Goal: Information Seeking & Learning: Learn about a topic

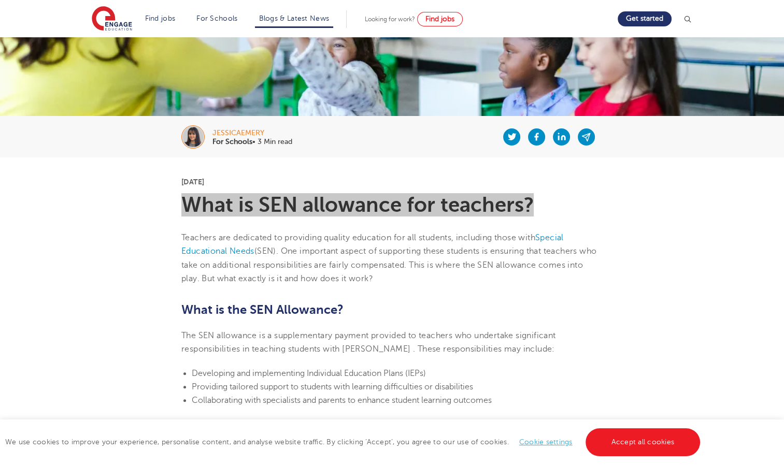
scroll to position [129, 0]
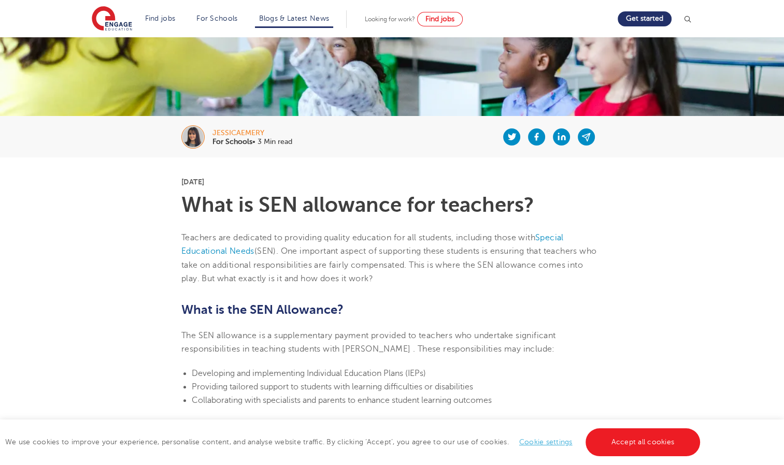
click at [435, 341] on p "The SEN allowance is a supplementary payment provided to teachers who undertake…" at bounding box center [391, 342] width 421 height 27
click at [333, 274] on span "(SEN). One important aspect of supporting these students is ensuring that teach…" at bounding box center [388, 265] width 415 height 37
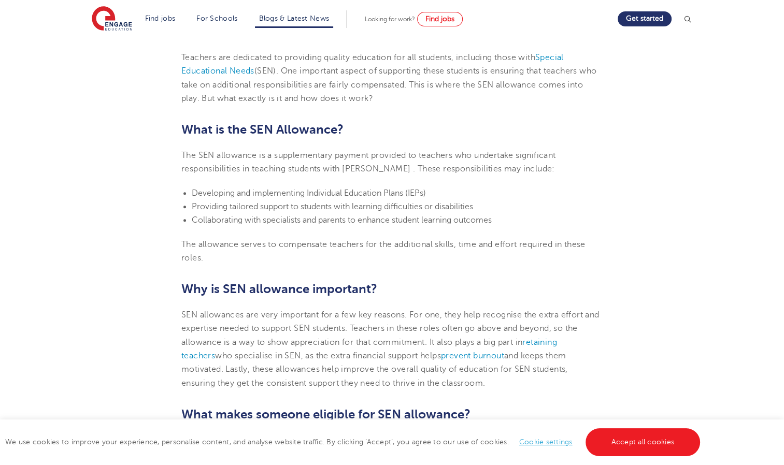
scroll to position [315, 0]
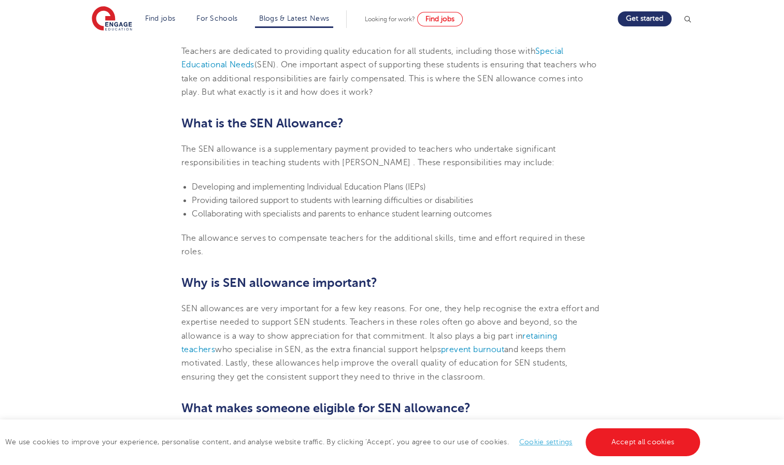
click at [314, 148] on span "The SEN allowance is a supplementary payment provided to teachers who undertake…" at bounding box center [368, 156] width 374 height 23
click at [194, 149] on span "The SEN allowance is a supplementary payment provided to teachers who undertake…" at bounding box center [368, 156] width 374 height 23
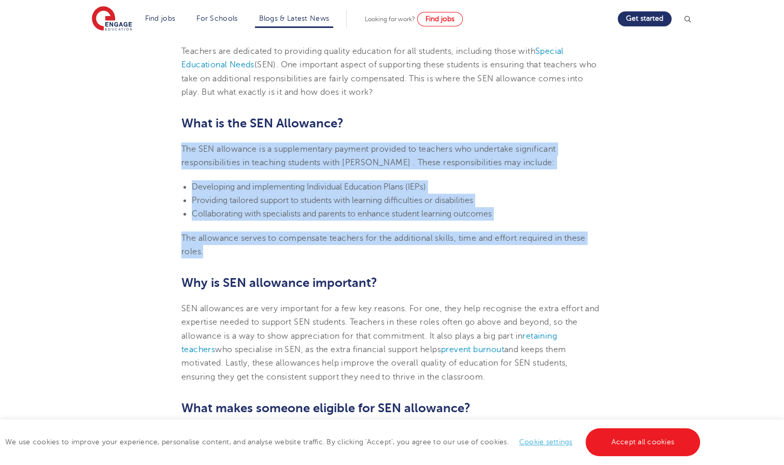
drag, startPoint x: 183, startPoint y: 148, endPoint x: 226, endPoint y: 250, distance: 110.8
copy section "The SEN allowance is a supplementary payment provided to teachers who undertake…"
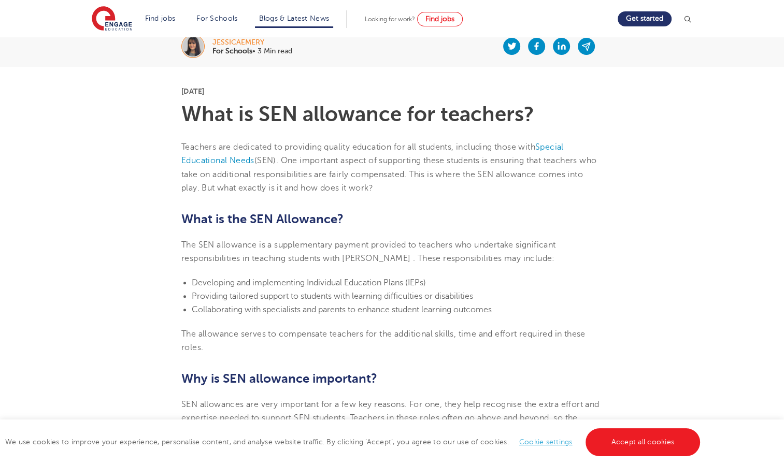
scroll to position [222, 0]
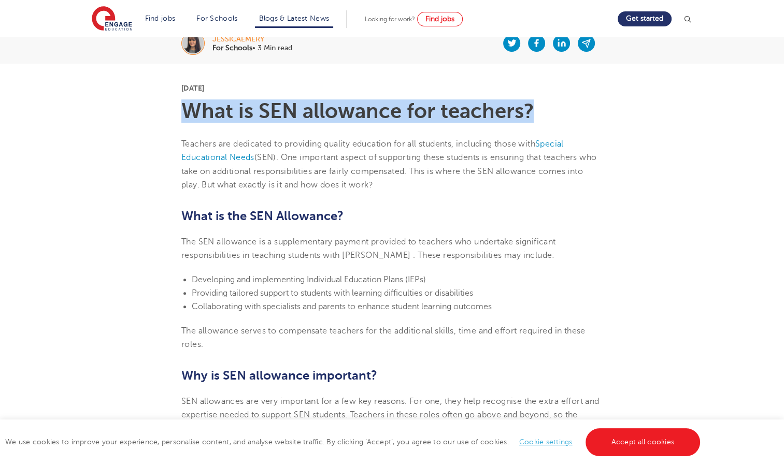
drag, startPoint x: 530, startPoint y: 107, endPoint x: 179, endPoint y: 104, distance: 350.3
copy h1 "What is SEN allowance for teachers?"
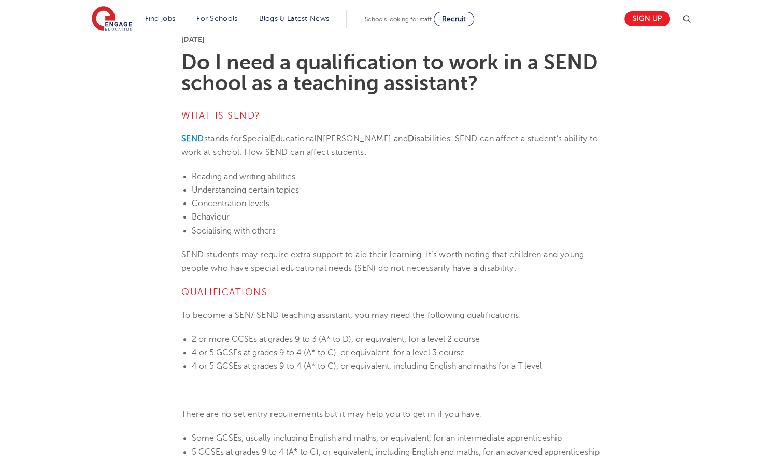
scroll to position [311, 0]
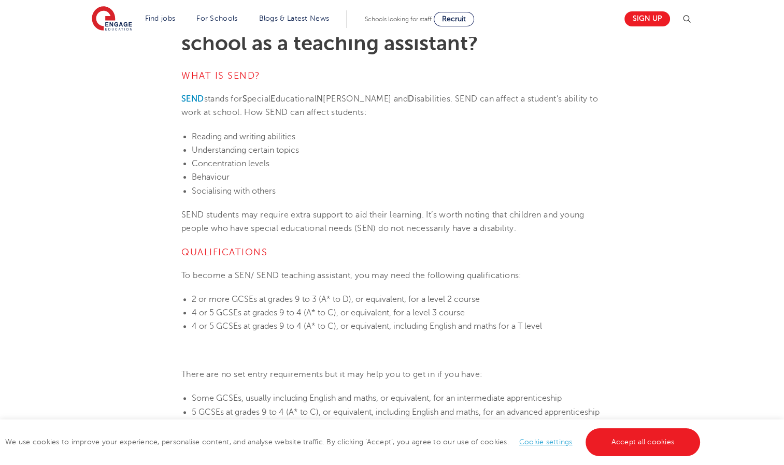
click at [334, 279] on p "To become a SEN/ SEND teaching assistant, you may need the following qualificat…" at bounding box center [391, 275] width 421 height 13
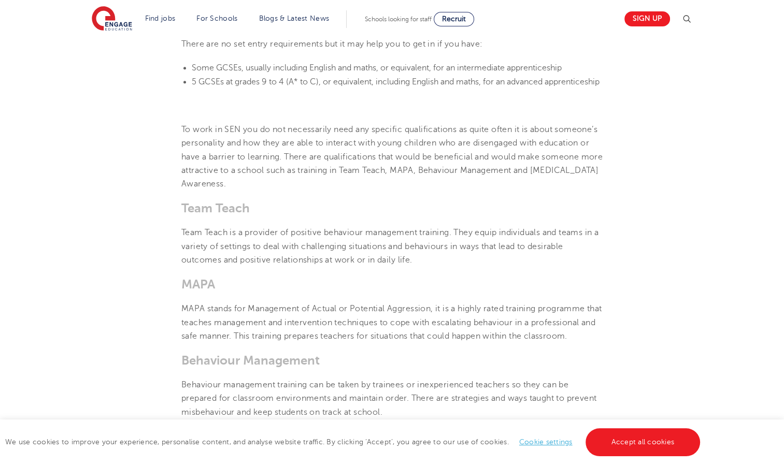
scroll to position [643, 0]
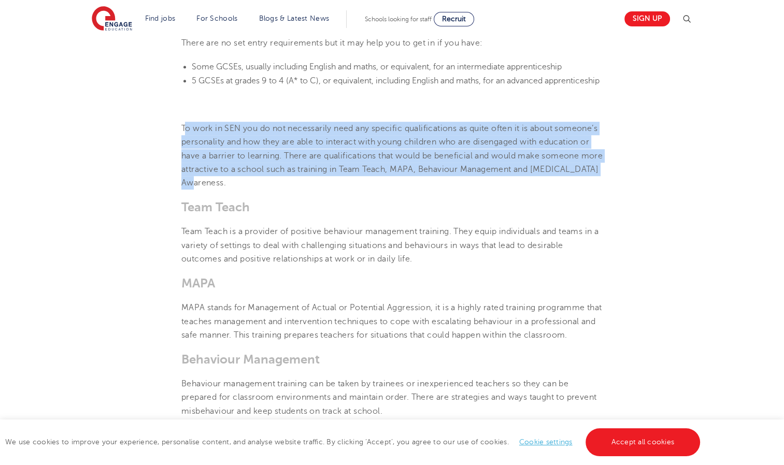
drag, startPoint x: 184, startPoint y: 141, endPoint x: 261, endPoint y: 197, distance: 94.6
click at [261, 190] on p "To work in SEN you do not necessarily need any specific qualifications as quite…" at bounding box center [391, 156] width 421 height 68
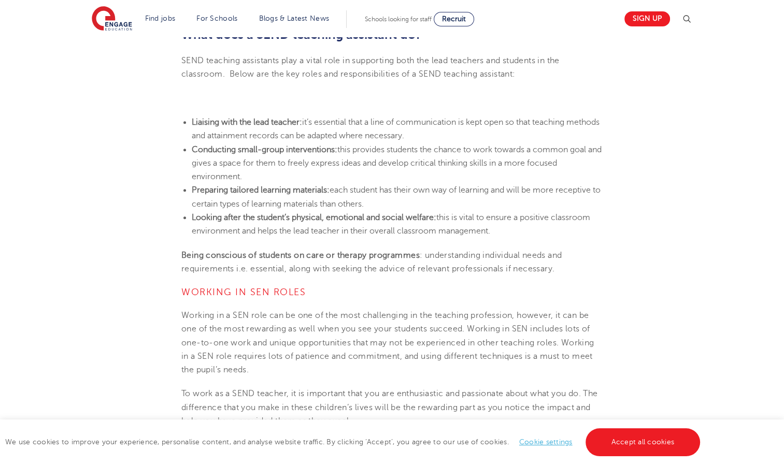
scroll to position [1161, 0]
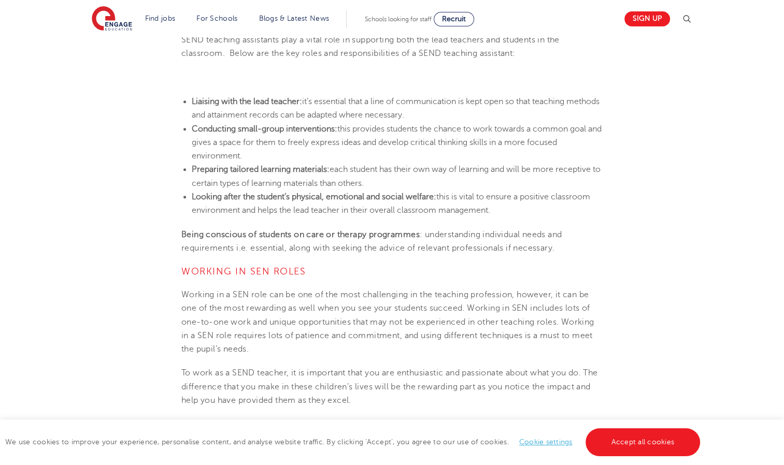
click at [463, 215] on span "this is vital to ensure a positive classroom environment and helps the lead tea…" at bounding box center [391, 203] width 399 height 23
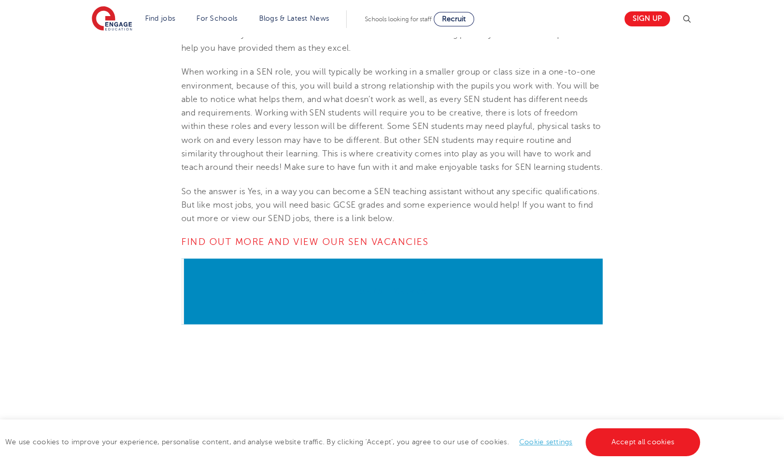
scroll to position [1534, 0]
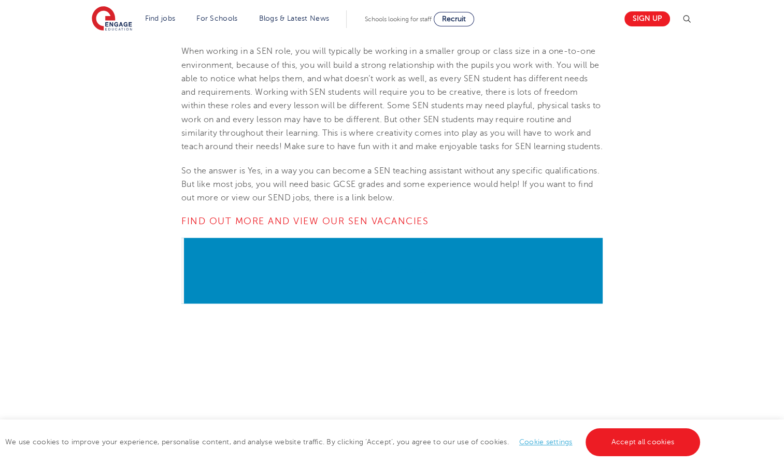
click at [404, 153] on p "When working in a SEN role, you will typically be working in a smaller group or…" at bounding box center [391, 99] width 421 height 109
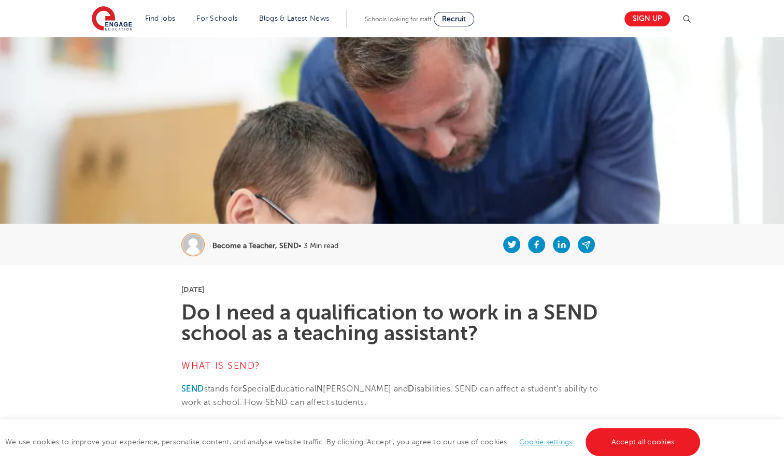
scroll to position [0, 0]
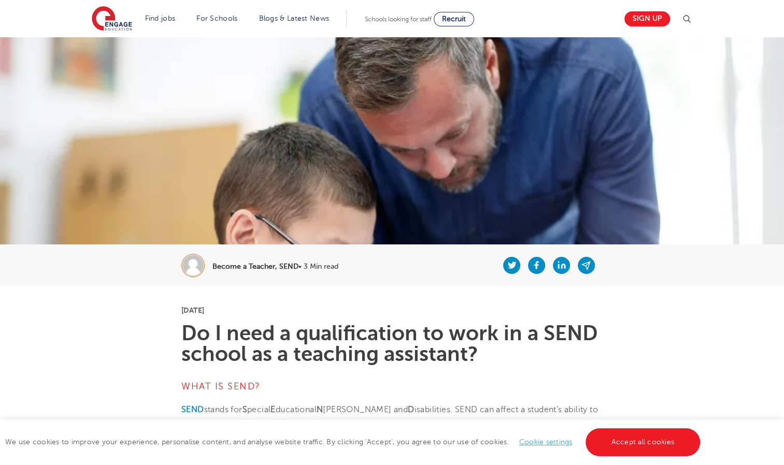
click at [301, 358] on h1 "Do I need a qualification to work in a SEND school as a teaching assistant?" at bounding box center [391, 343] width 421 height 41
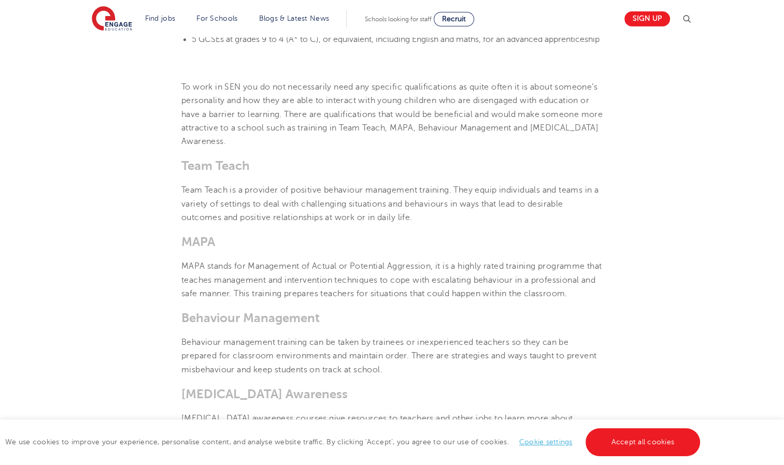
scroll to position [746, 0]
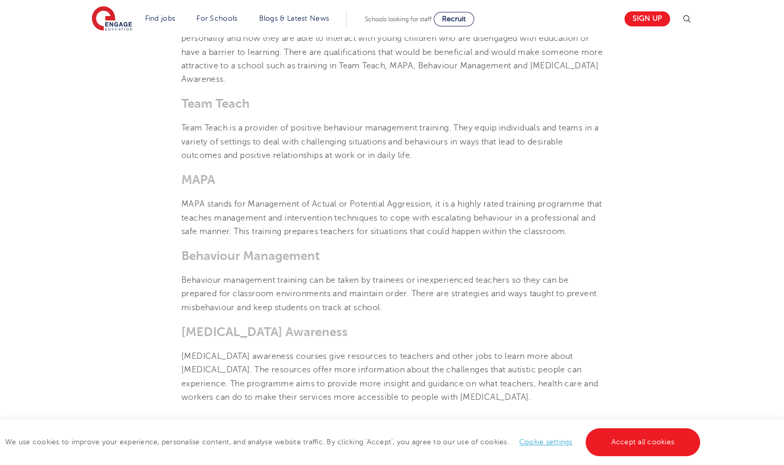
click at [263, 77] on p "To work in SEN you do not necessarily need any specific qualifications as quite…" at bounding box center [391, 52] width 421 height 68
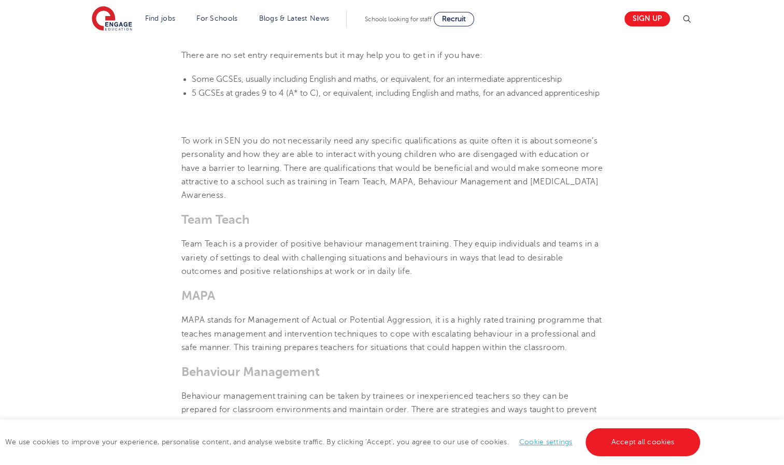
scroll to position [601, 0]
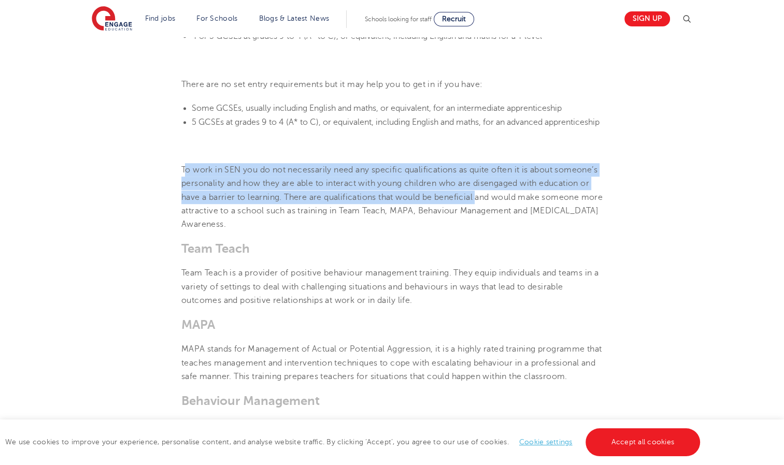
drag, startPoint x: 187, startPoint y: 182, endPoint x: 531, endPoint y: 210, distance: 345.3
click at [531, 210] on p "To work in SEN you do not necessarily need any specific qualifications as quite…" at bounding box center [391, 197] width 421 height 68
copy p "o work in SEN you do not necessarily need any specific qualifications as quite …"
